Goal: Check status: Check status

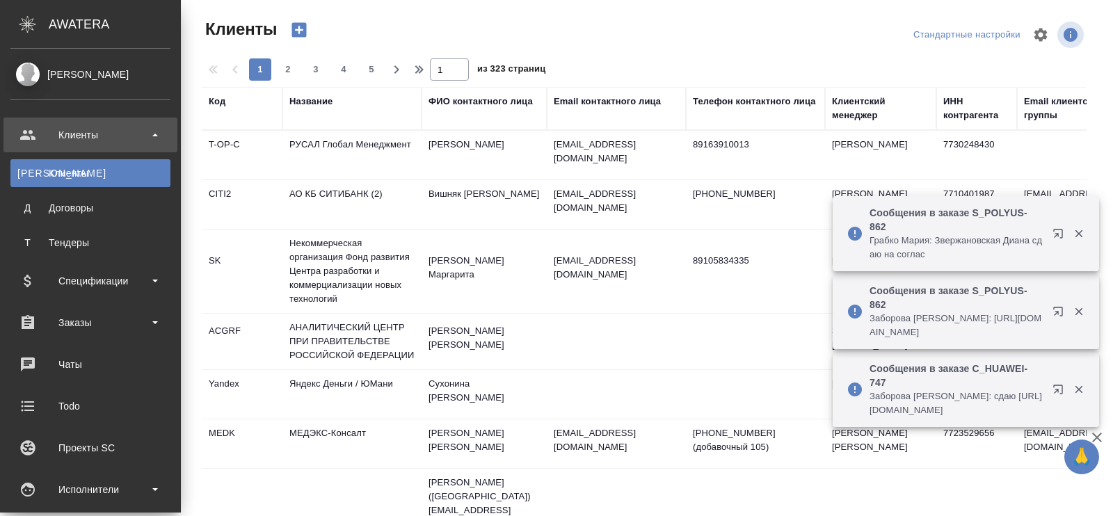
select select "RU"
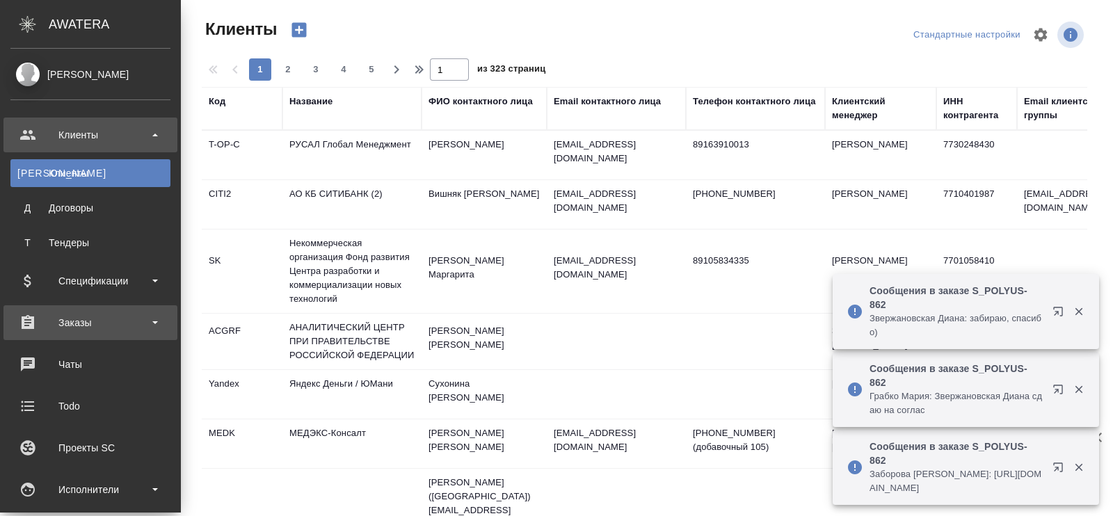
click at [63, 323] on div "Заказы" at bounding box center [90, 322] width 160 height 21
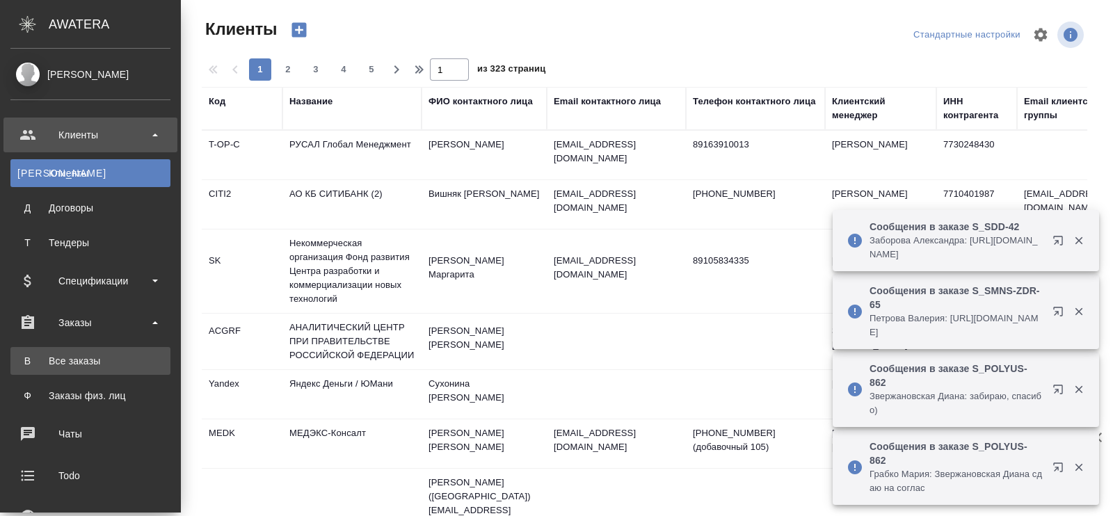
click at [71, 356] on div "Все заказы" at bounding box center [90, 361] width 146 height 14
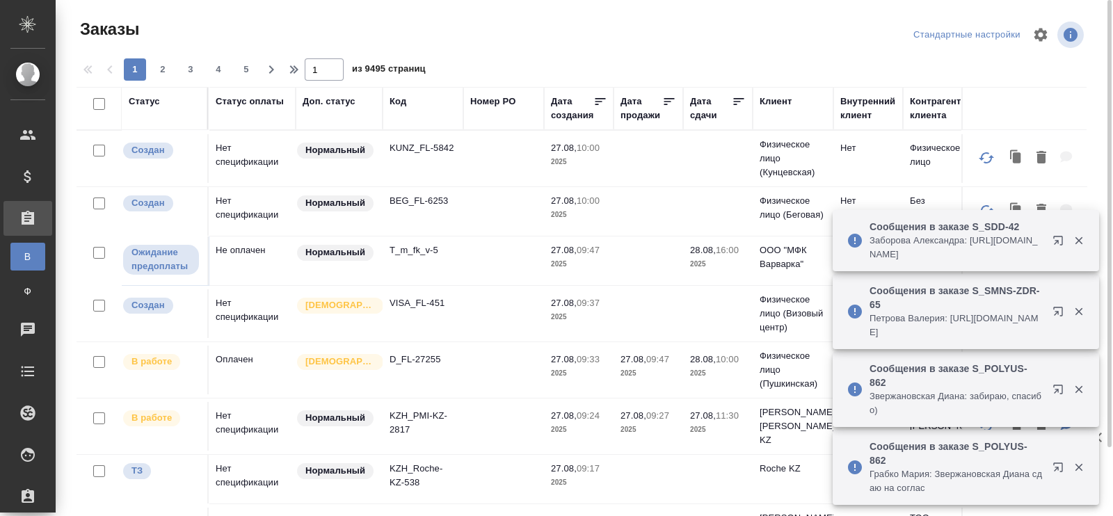
click at [402, 102] on div "Код" at bounding box center [398, 102] width 17 height 14
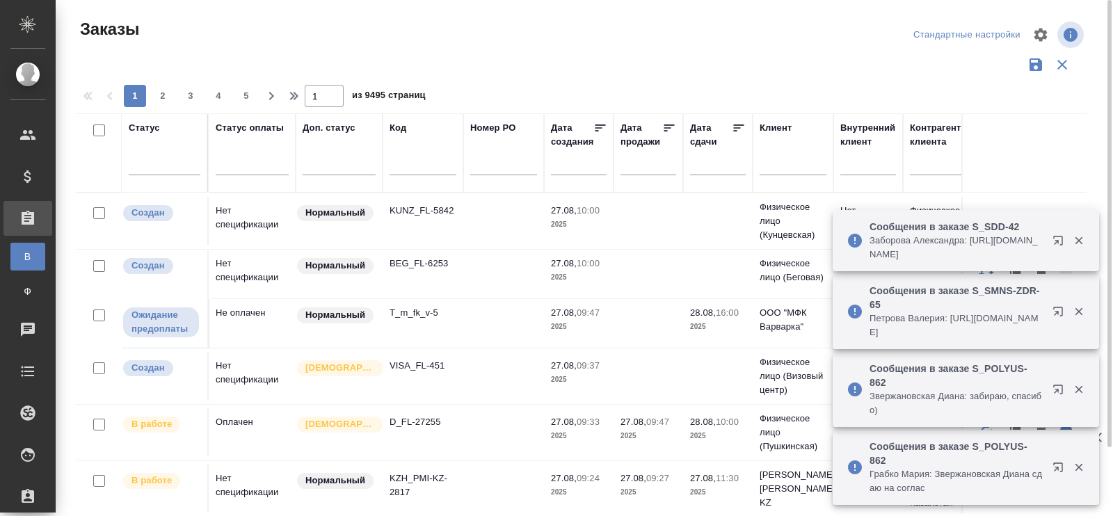
click at [402, 167] on input "text" at bounding box center [423, 166] width 67 height 17
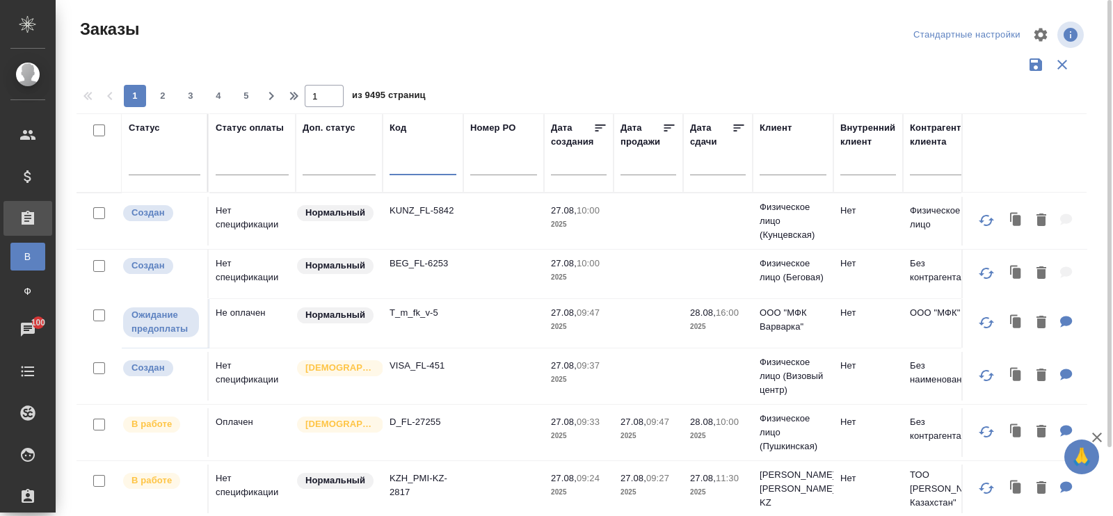
paste input "C3_FL-8083"
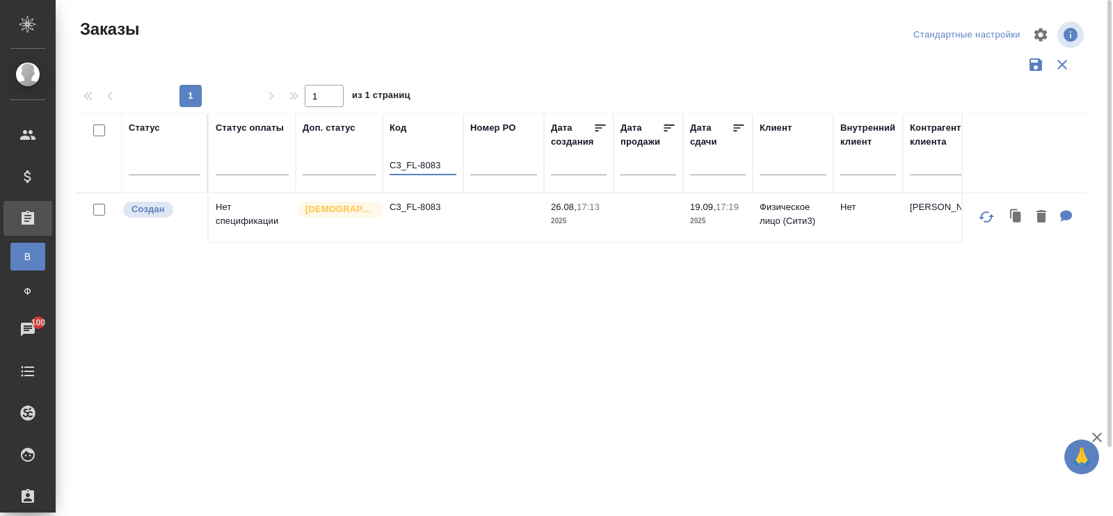
click at [236, 221] on td "Нет спецификации" at bounding box center [252, 217] width 87 height 49
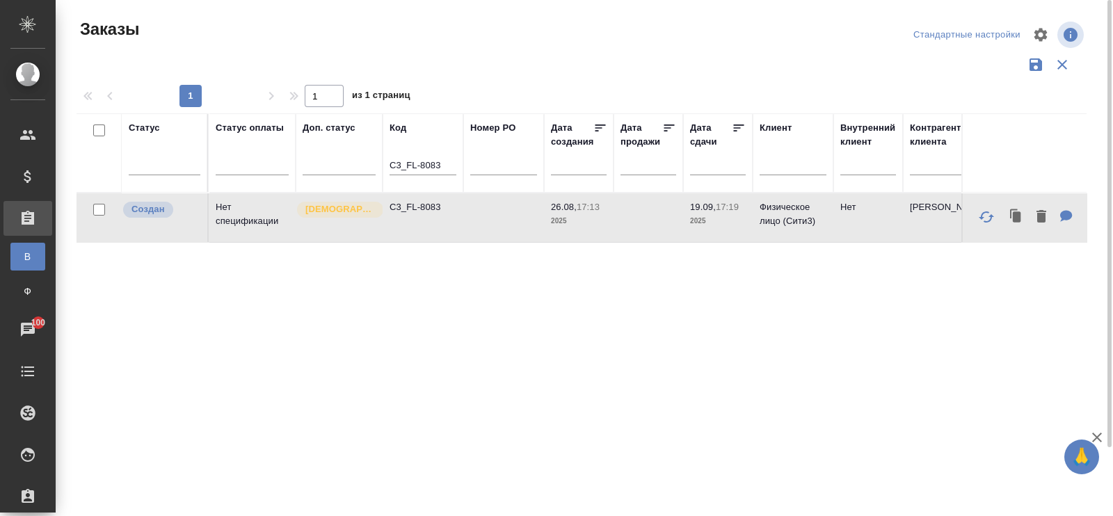
click at [236, 221] on td "Нет спецификации" at bounding box center [252, 217] width 87 height 49
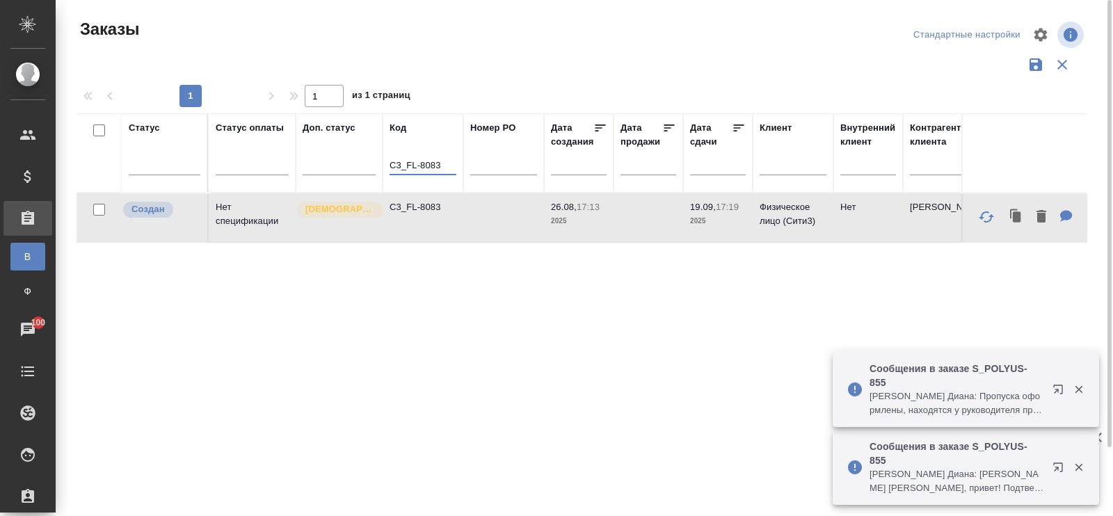
drag, startPoint x: 441, startPoint y: 165, endPoint x: 387, endPoint y: 166, distance: 54.3
click at [387, 166] on th "Код C3_FL-8083" at bounding box center [423, 152] width 81 height 79
paste input "NCPD-1"
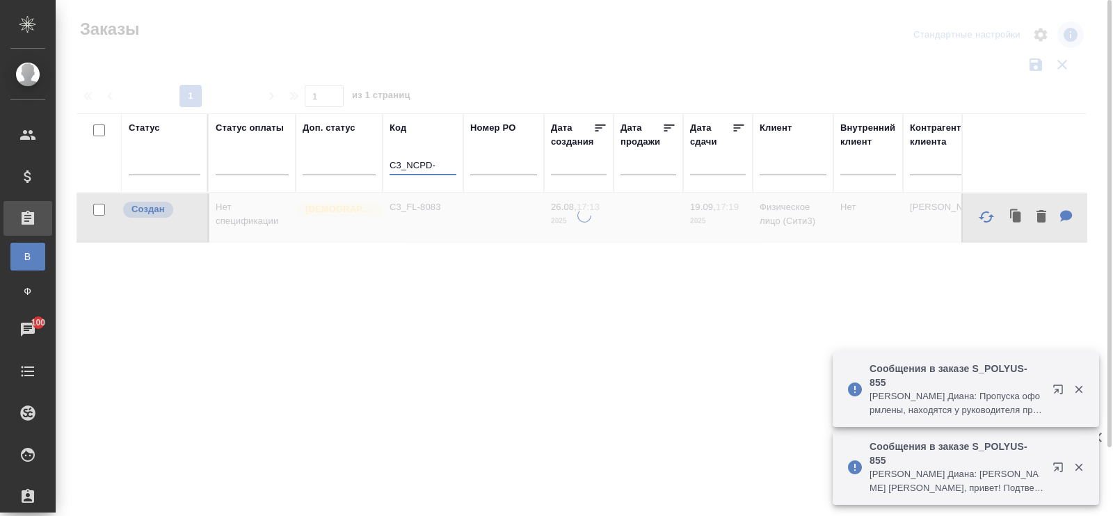
type input "C3_NCPD-"
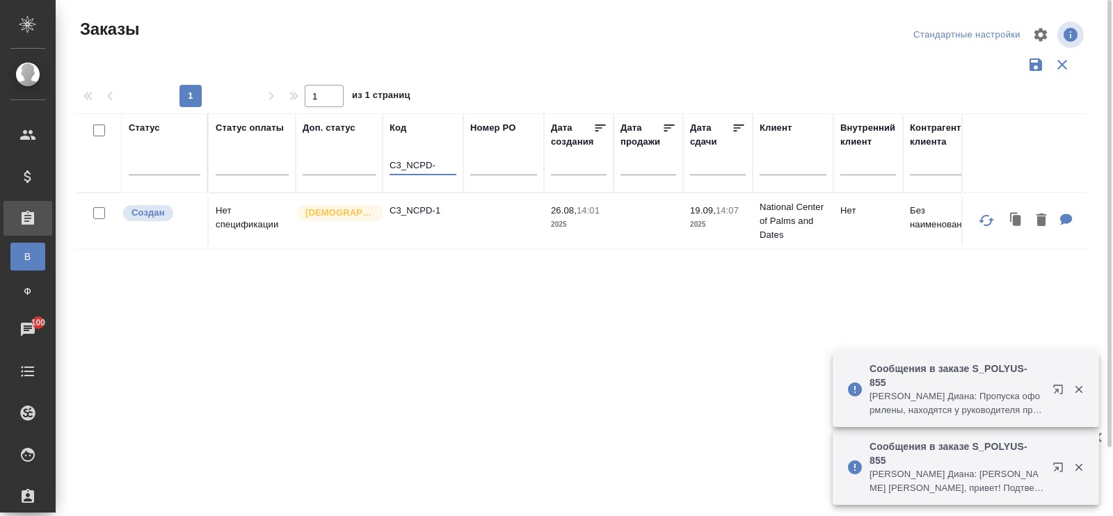
click at [237, 231] on td "Нет спецификации" at bounding box center [252, 221] width 87 height 49
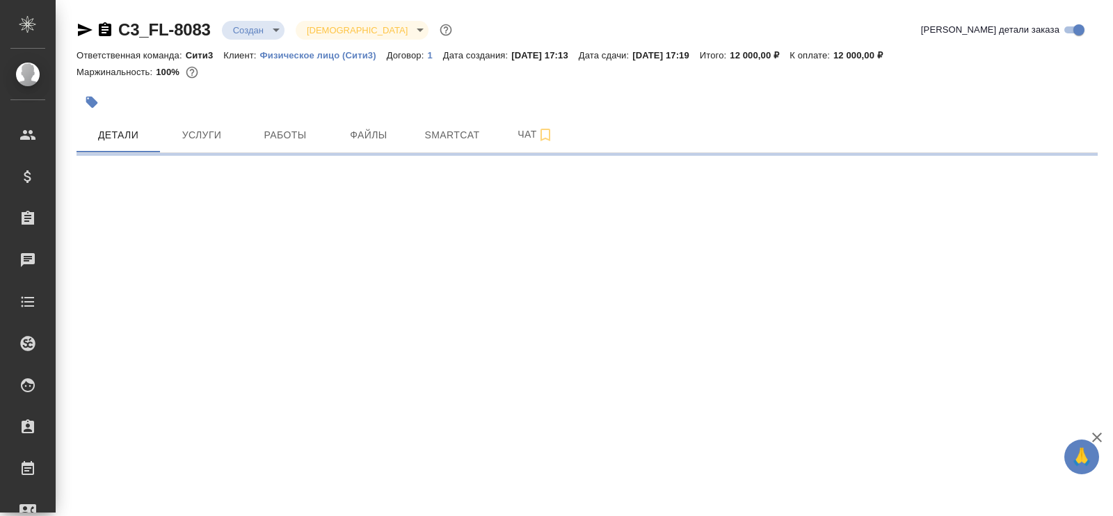
select select "RU"
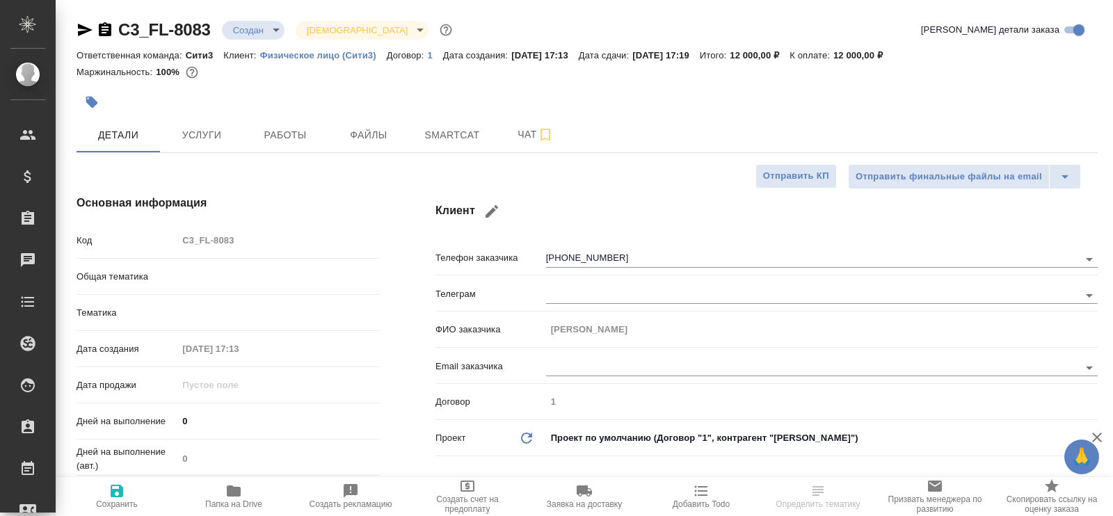
type textarea "x"
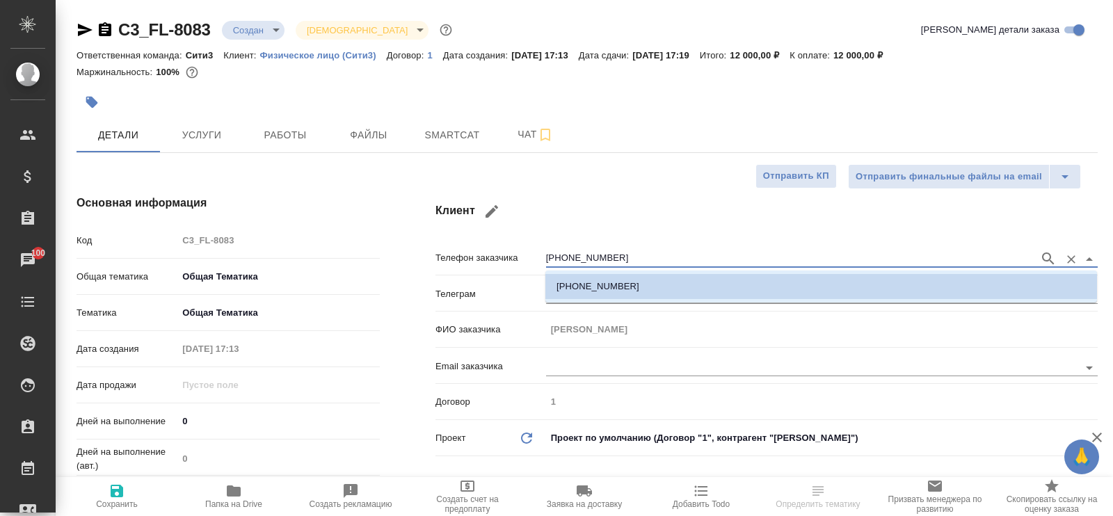
drag, startPoint x: 623, startPoint y: 254, endPoint x: 545, endPoint y: 252, distance: 77.9
click at [545, 252] on div "Телефон заказчика +79029902551" at bounding box center [766, 257] width 662 height 24
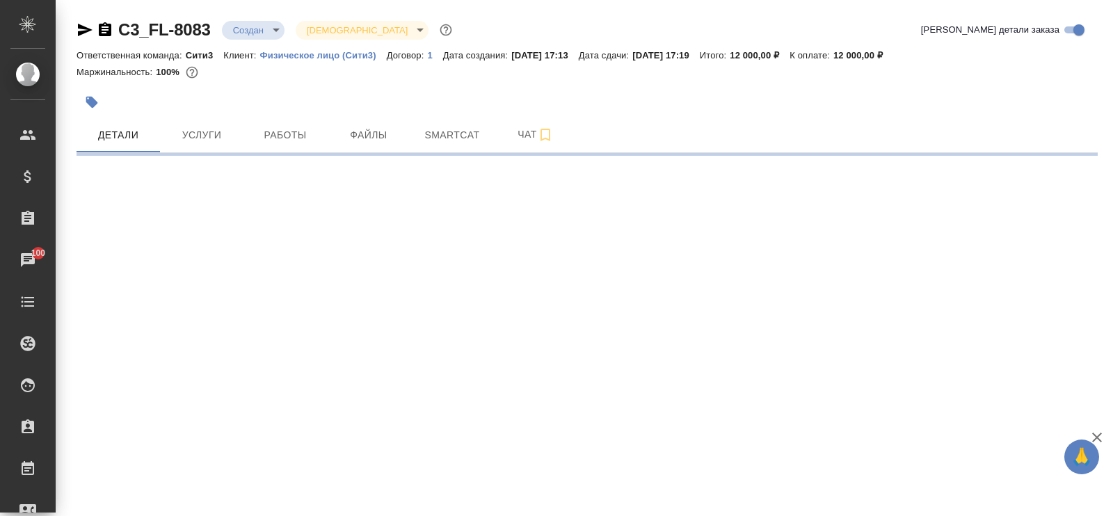
select select "RU"
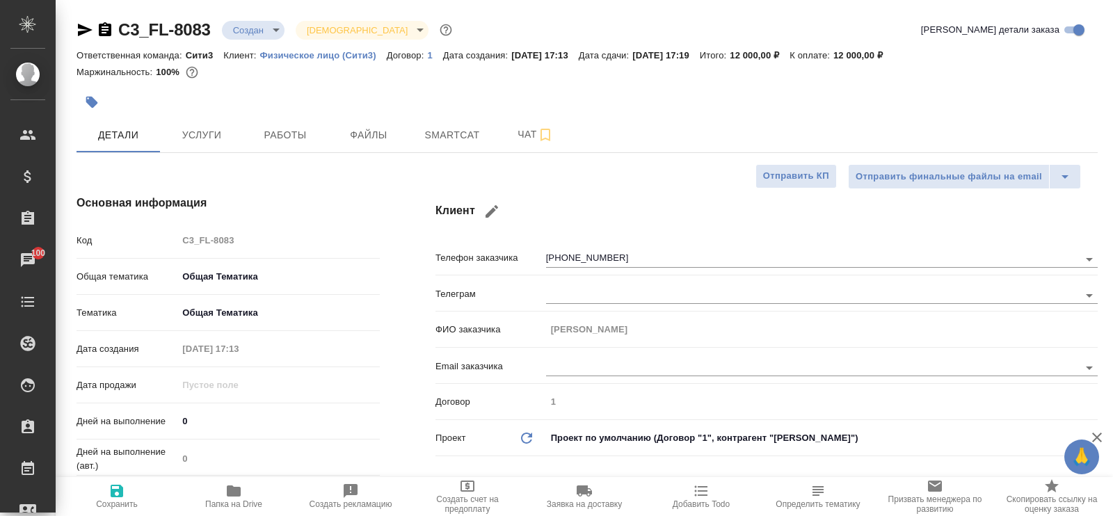
type textarea "x"
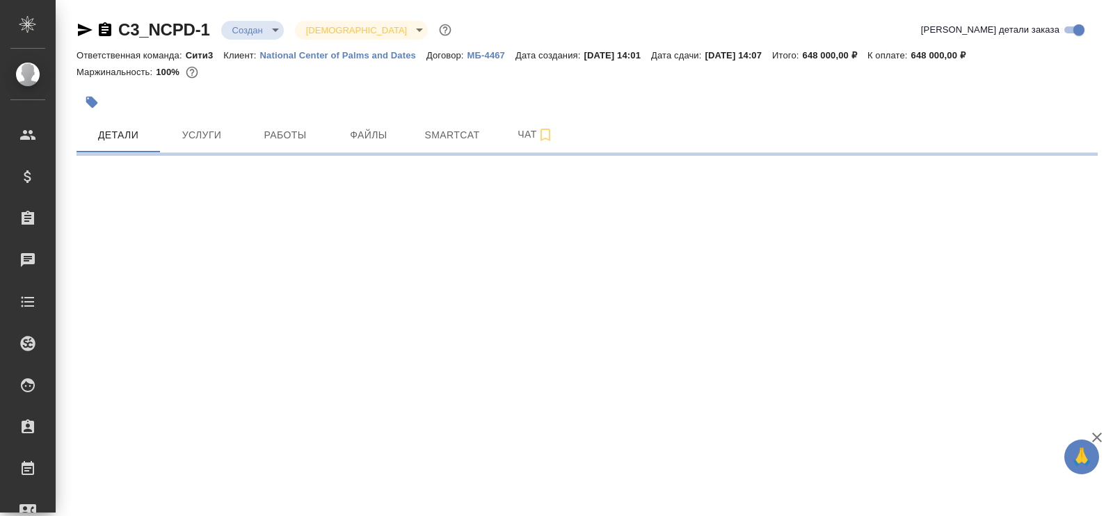
select select "RU"
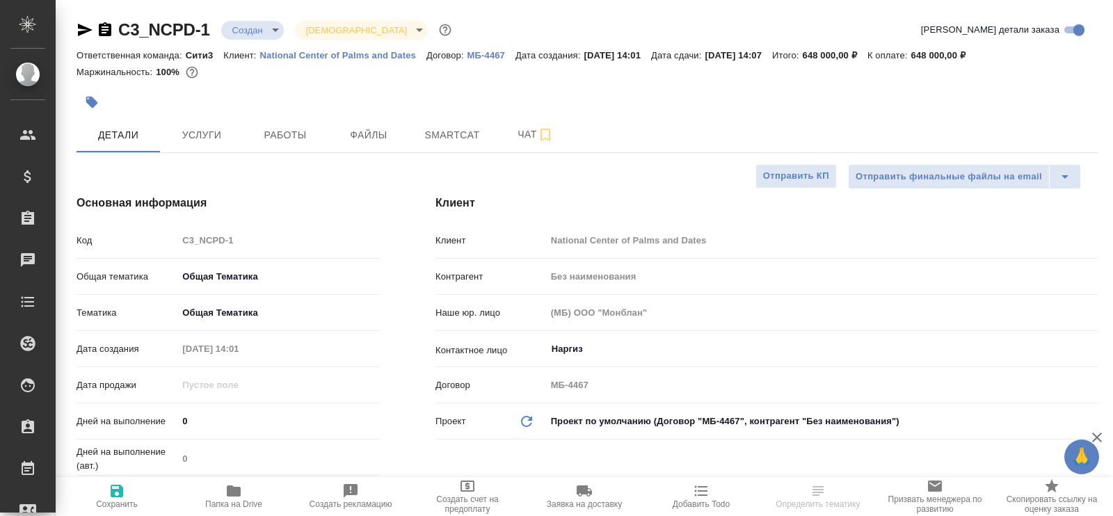
type textarea "x"
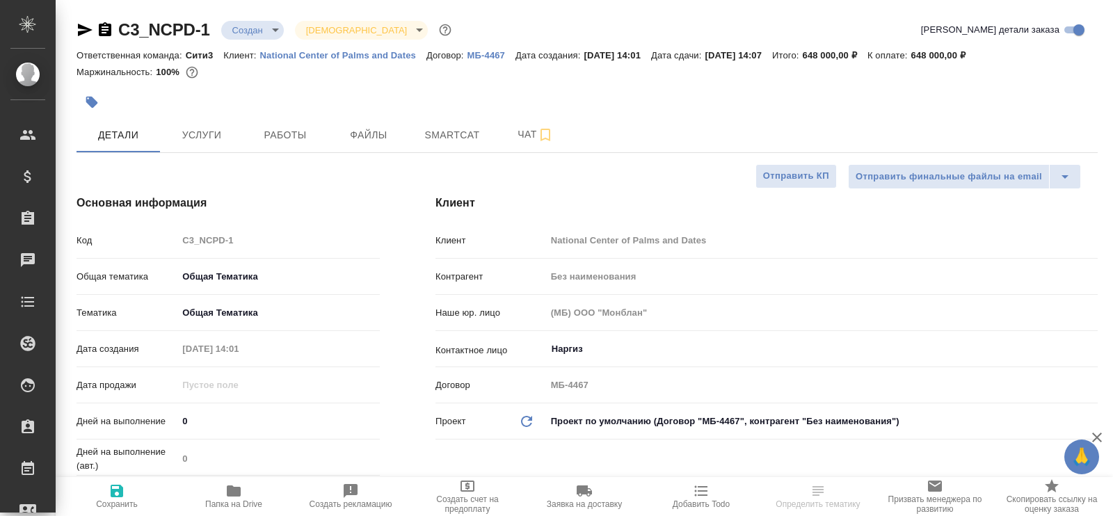
type textarea "x"
click at [210, 132] on span "Услуги" at bounding box center [201, 135] width 67 height 17
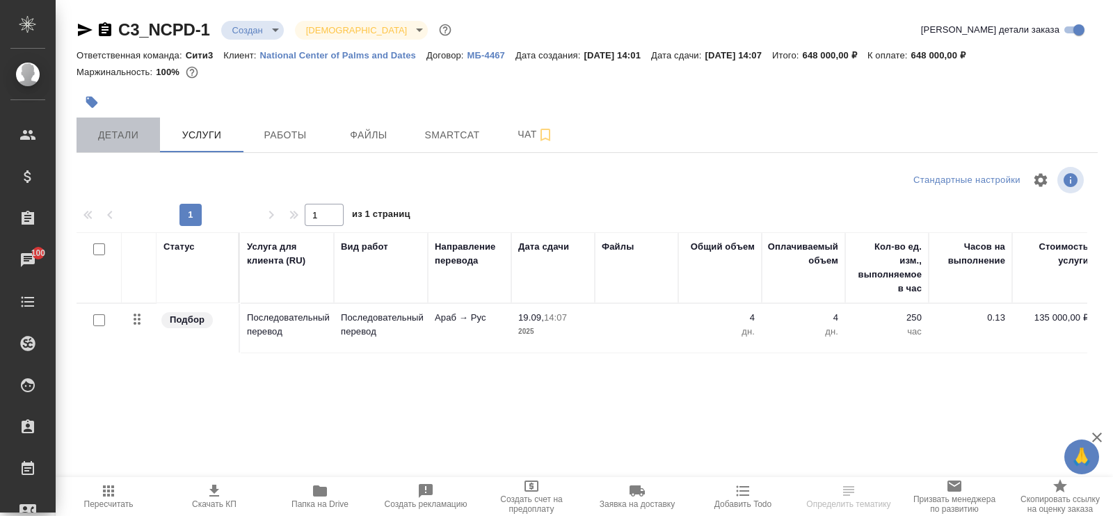
click at [130, 141] on button "Детали" at bounding box center [118, 135] width 83 height 35
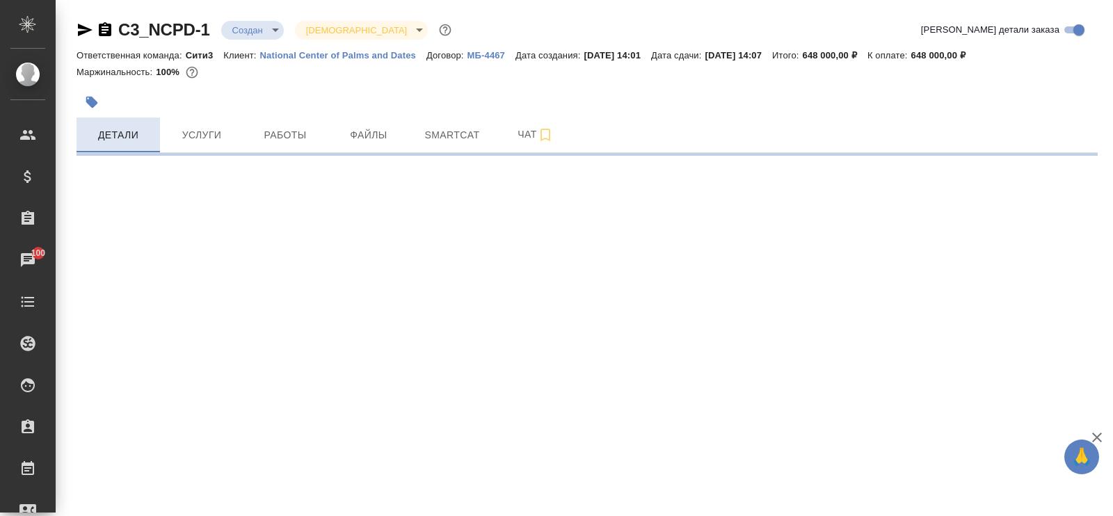
select select "RU"
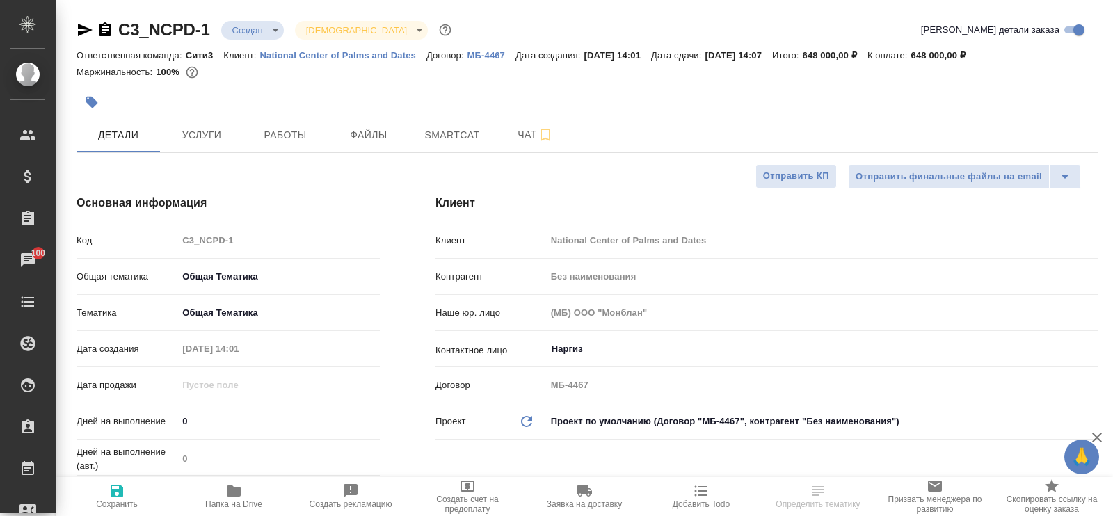
type textarea "x"
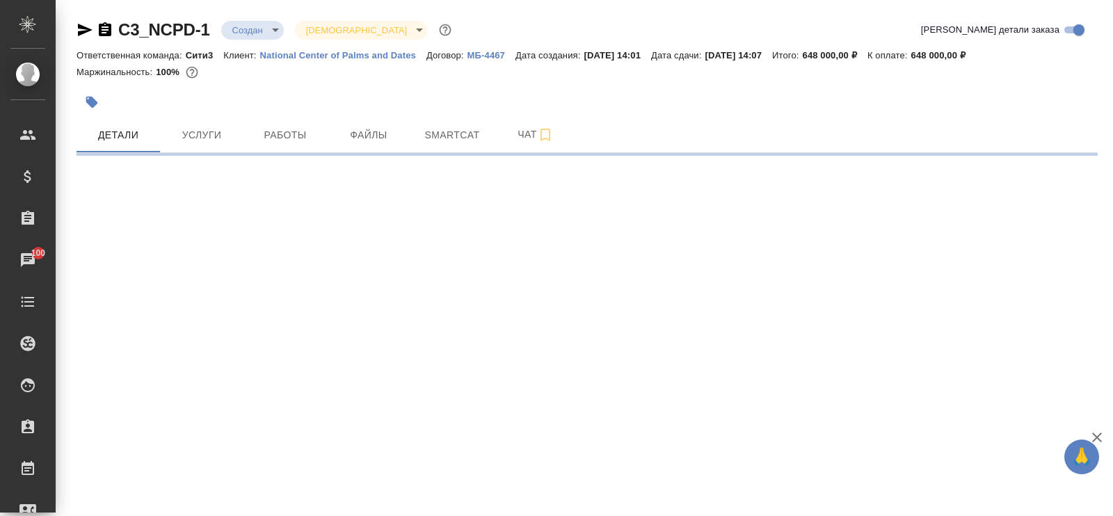
select select "RU"
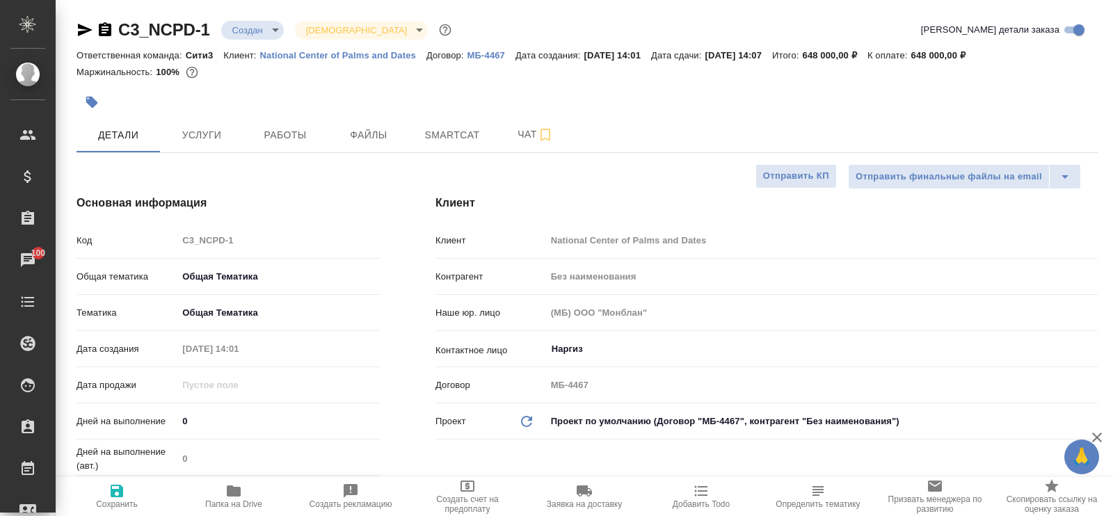
type textarea "x"
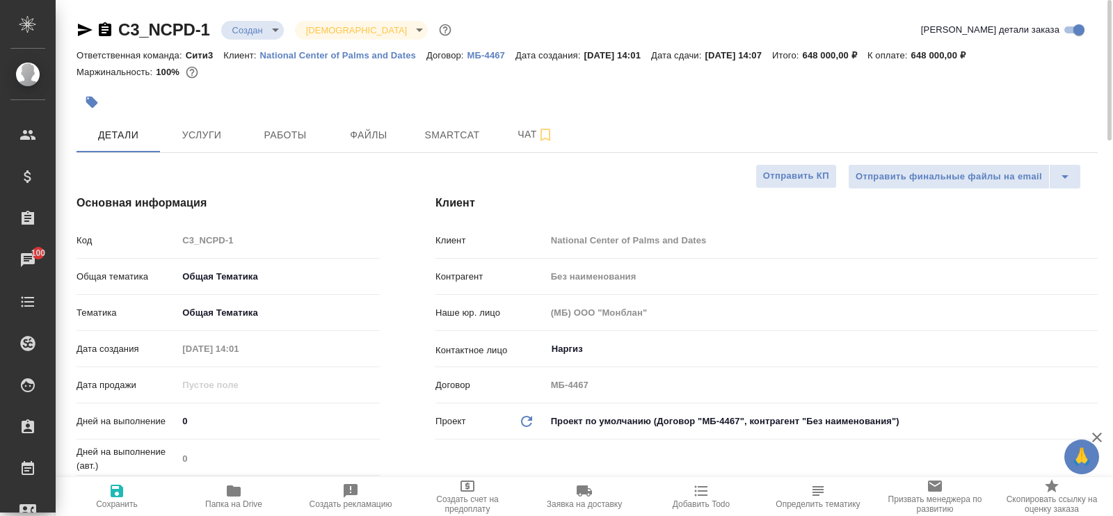
type textarea "x"
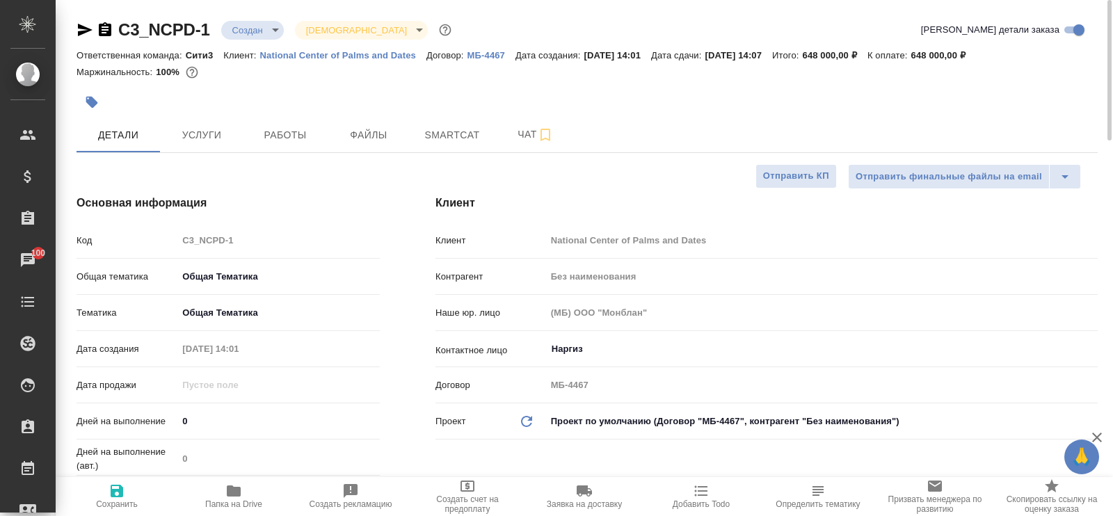
type textarea "x"
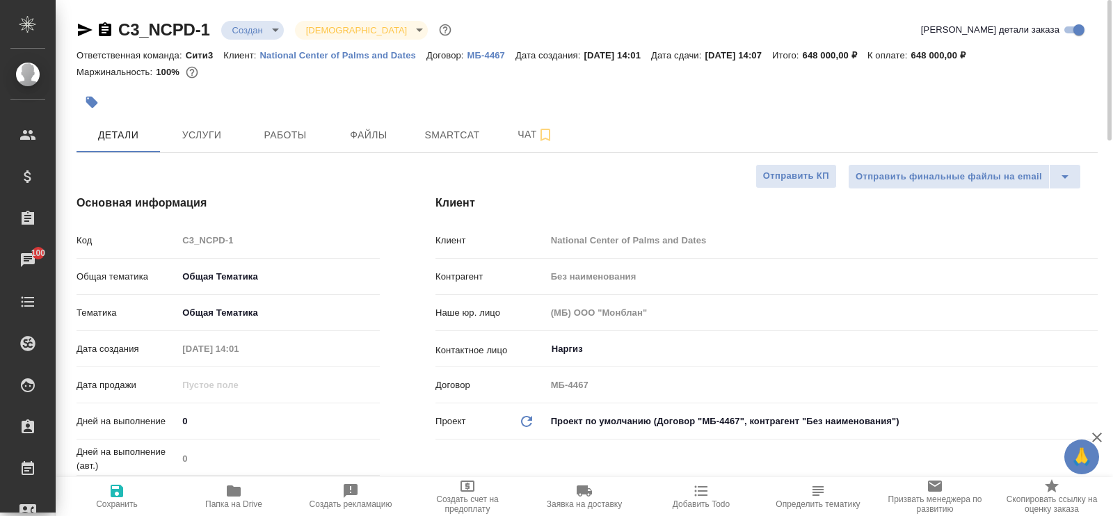
click at [580, 330] on hr at bounding box center [766, 330] width 662 height 1
click at [203, 136] on span "Услуги" at bounding box center [201, 135] width 67 height 17
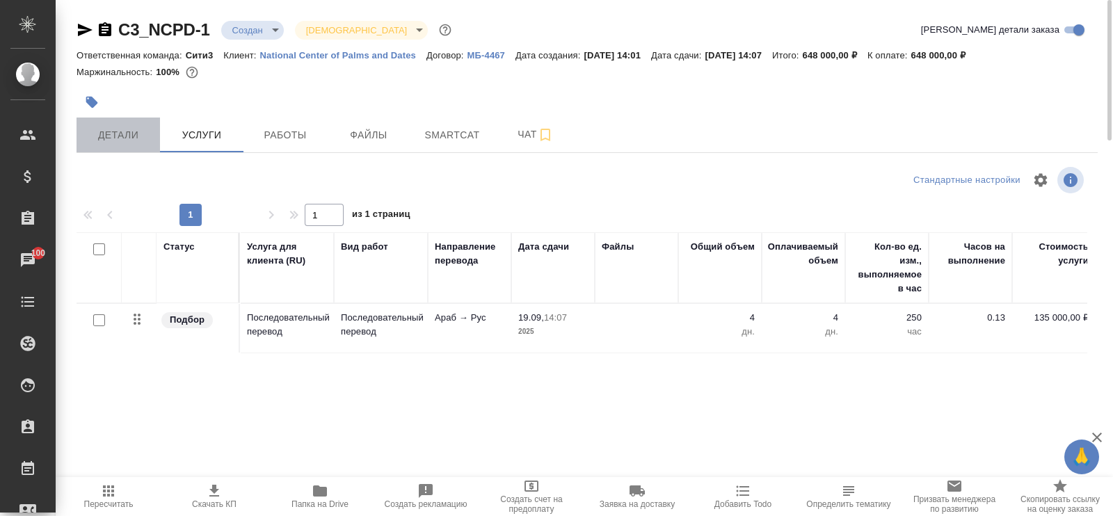
click at [115, 134] on span "Детали" at bounding box center [118, 135] width 67 height 17
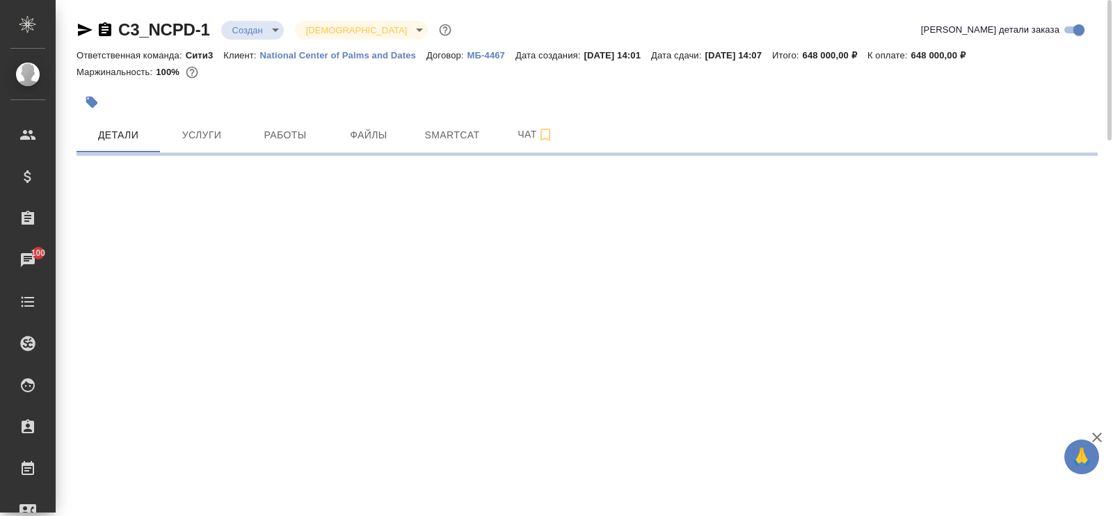
select select "RU"
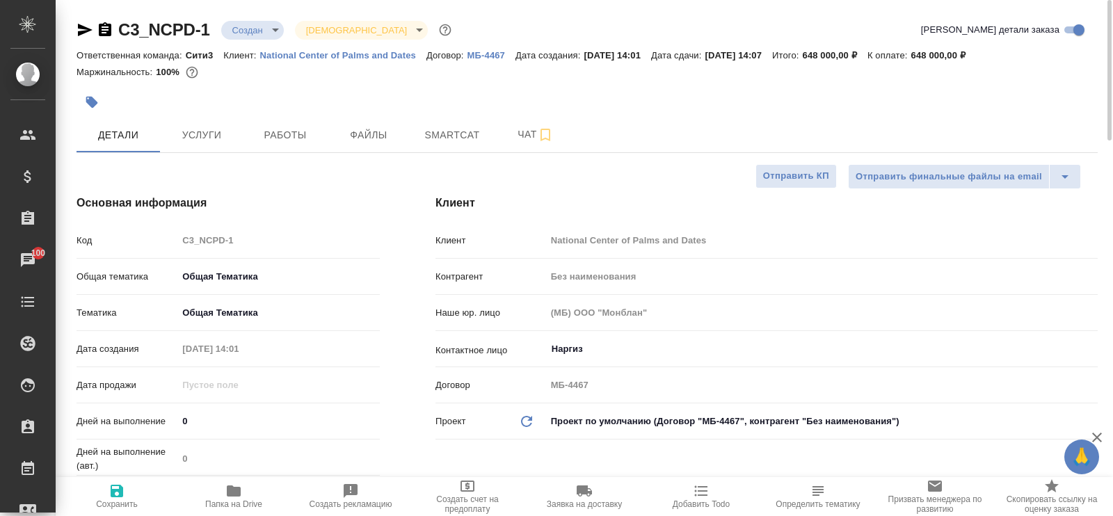
type textarea "x"
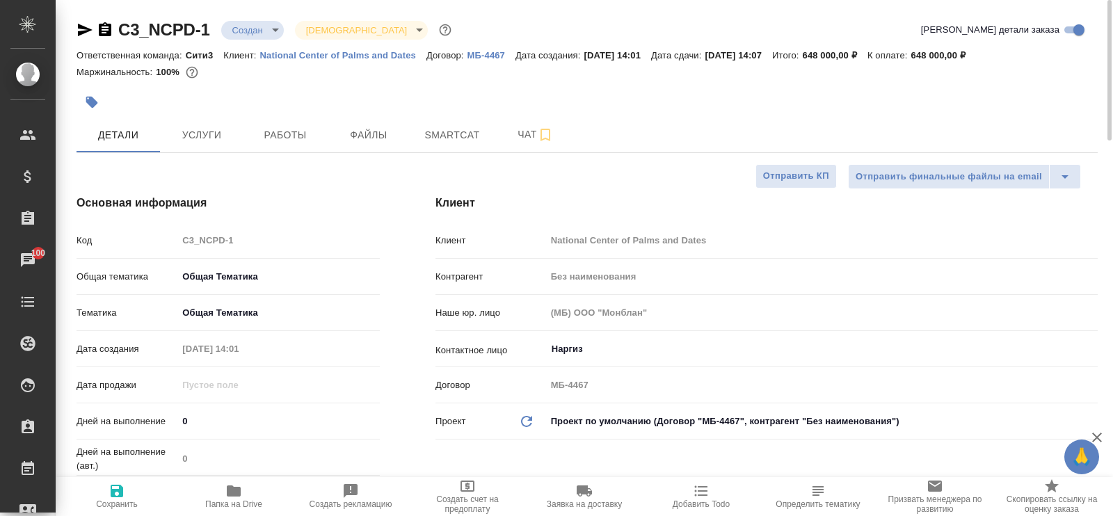
type textarea "x"
click at [575, 344] on input "Наргиз" at bounding box center [798, 349] width 497 height 17
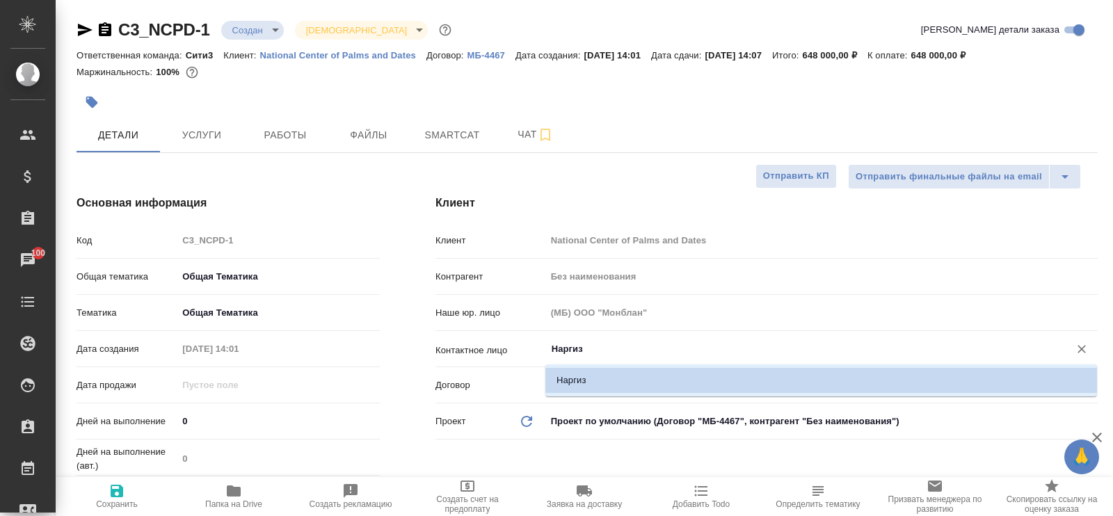
click at [580, 382] on li "Наргиз" at bounding box center [821, 380] width 552 height 25
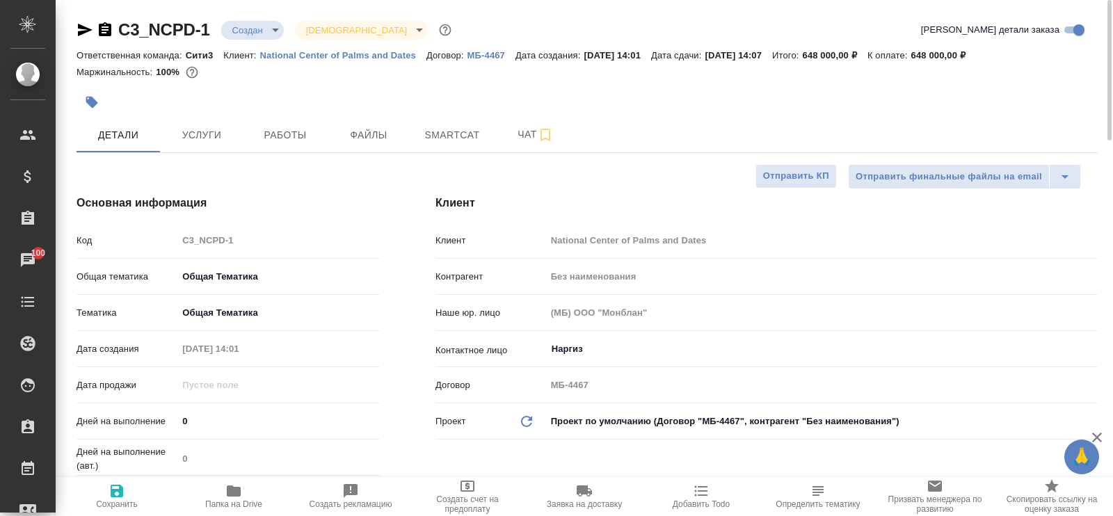
type textarea "x"
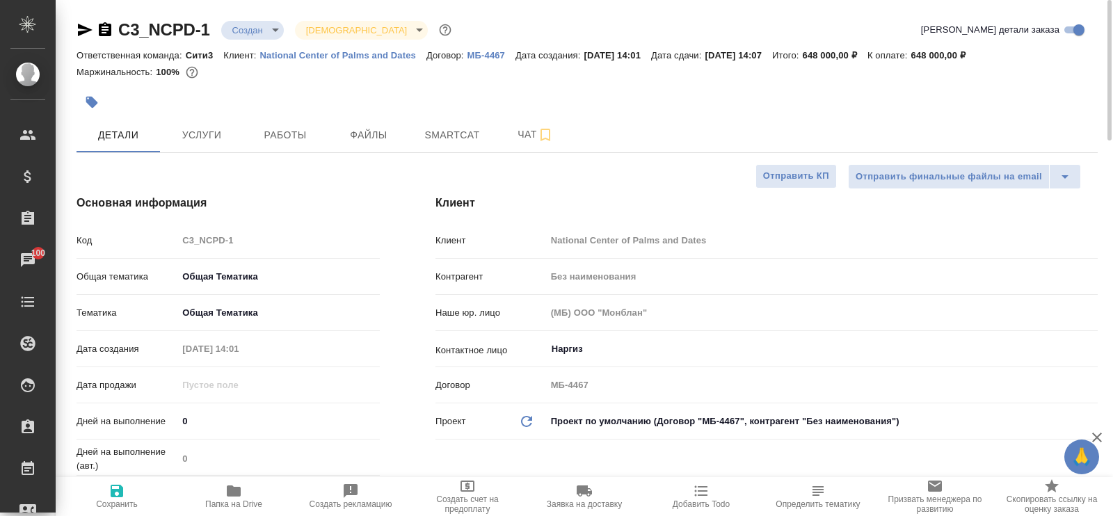
type textarea "x"
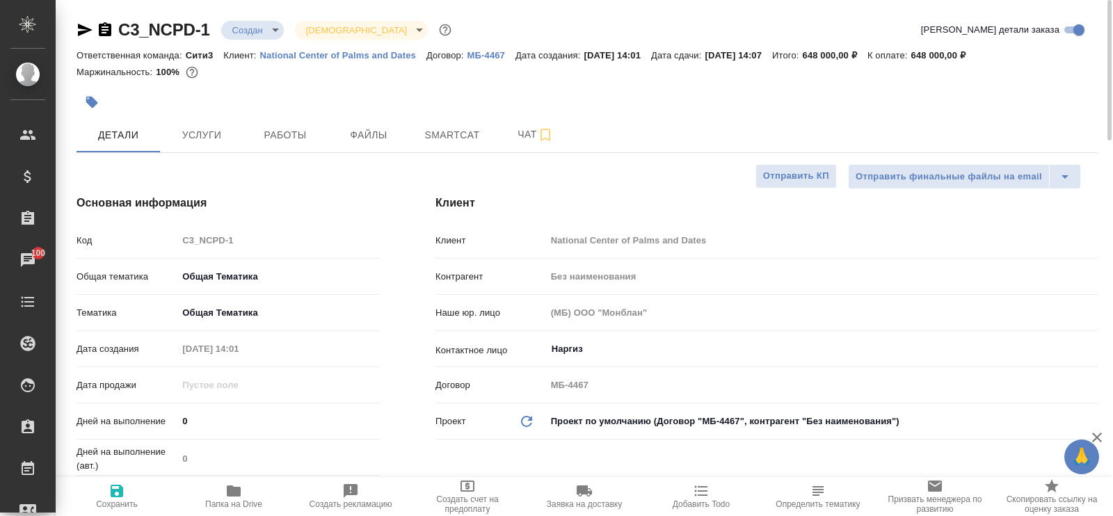
type textarea "x"
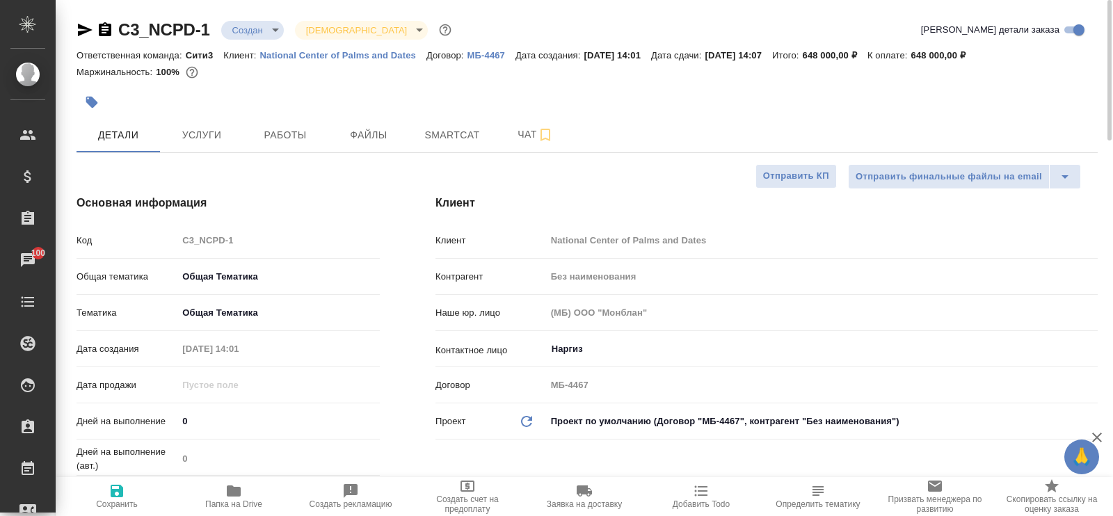
type textarea "x"
